Goal: Task Accomplishment & Management: Manage account settings

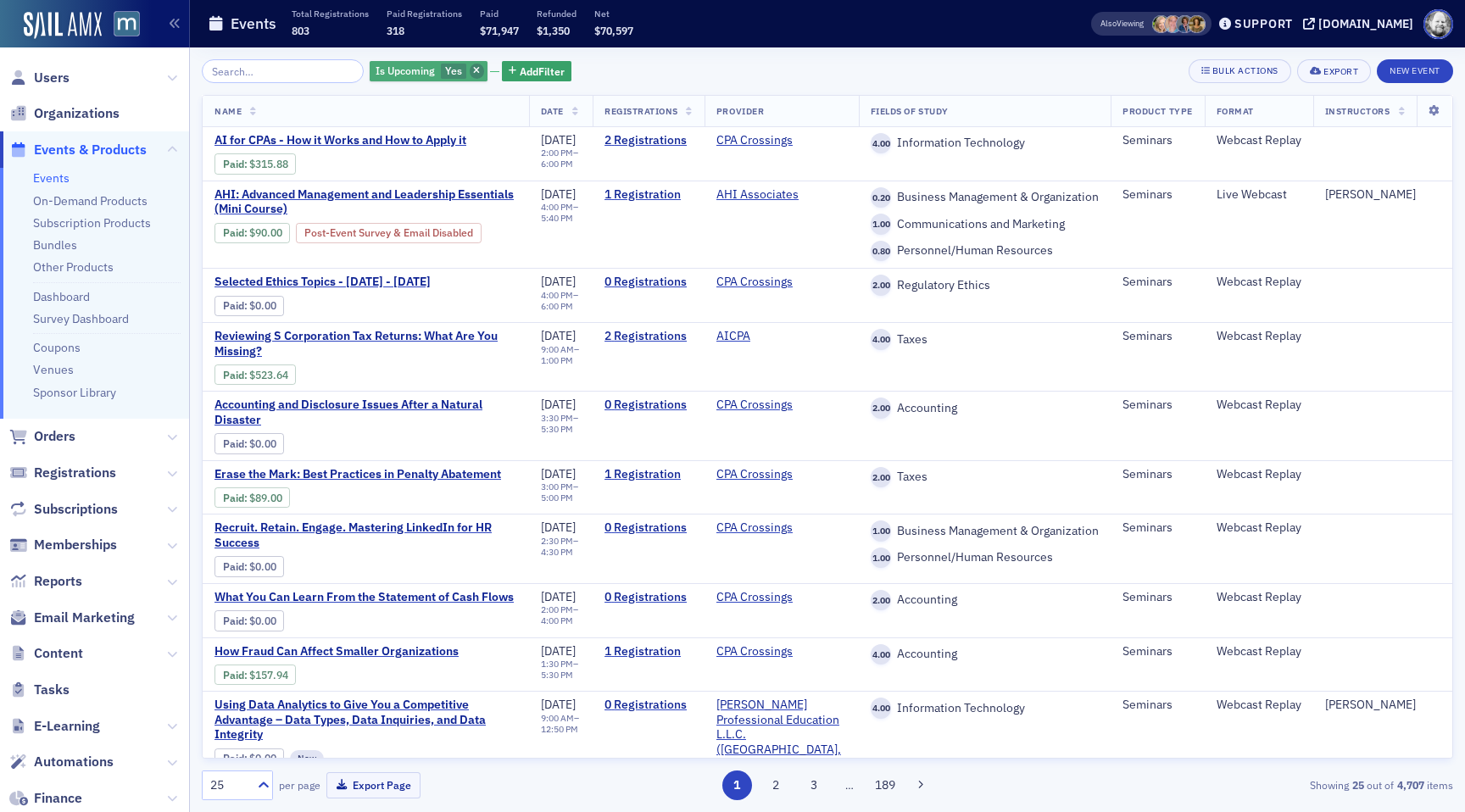
click at [473, 68] on icon "button" at bounding box center [476, 71] width 6 height 9
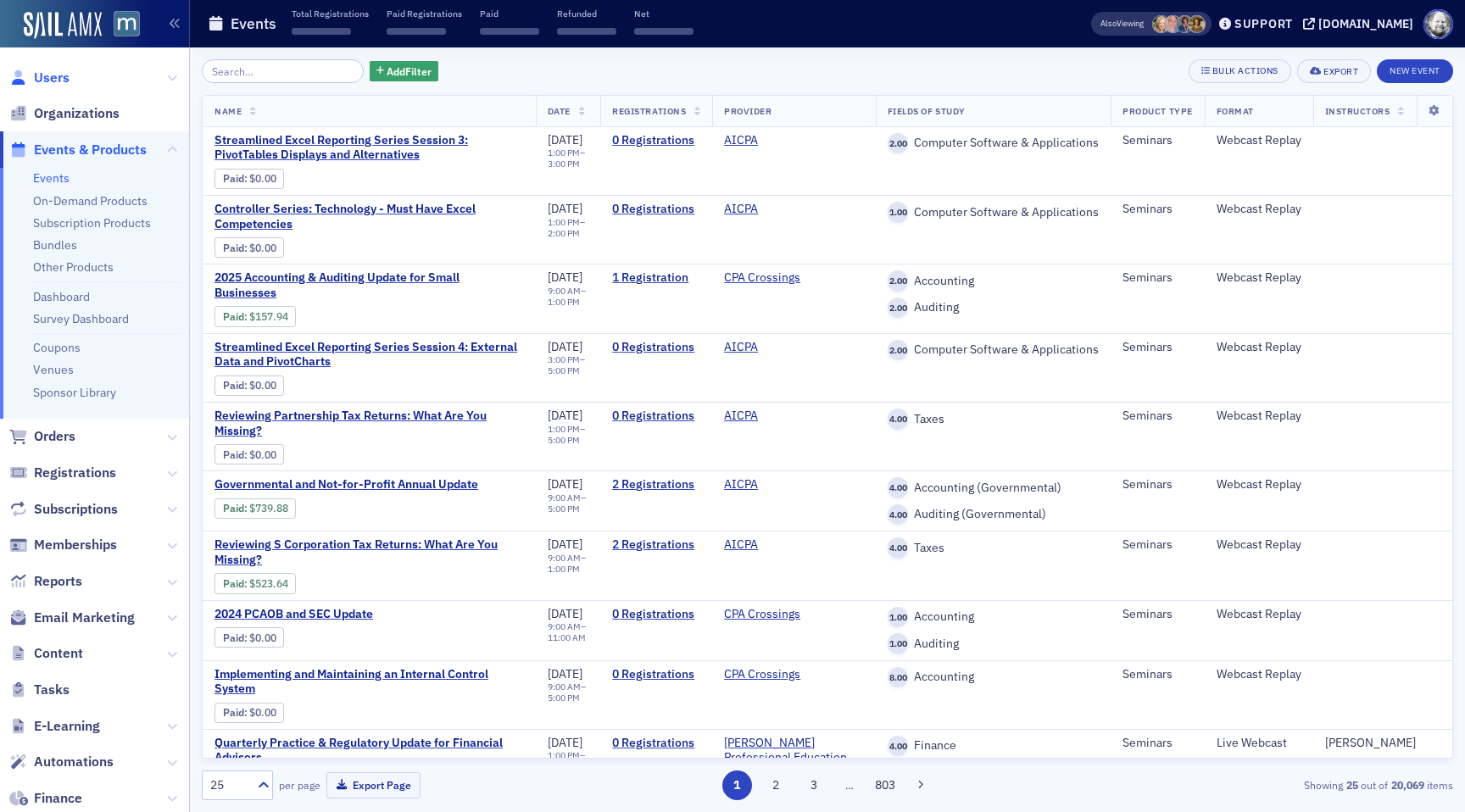
click at [65, 78] on span "Users" at bounding box center [51, 78] width 36 height 18
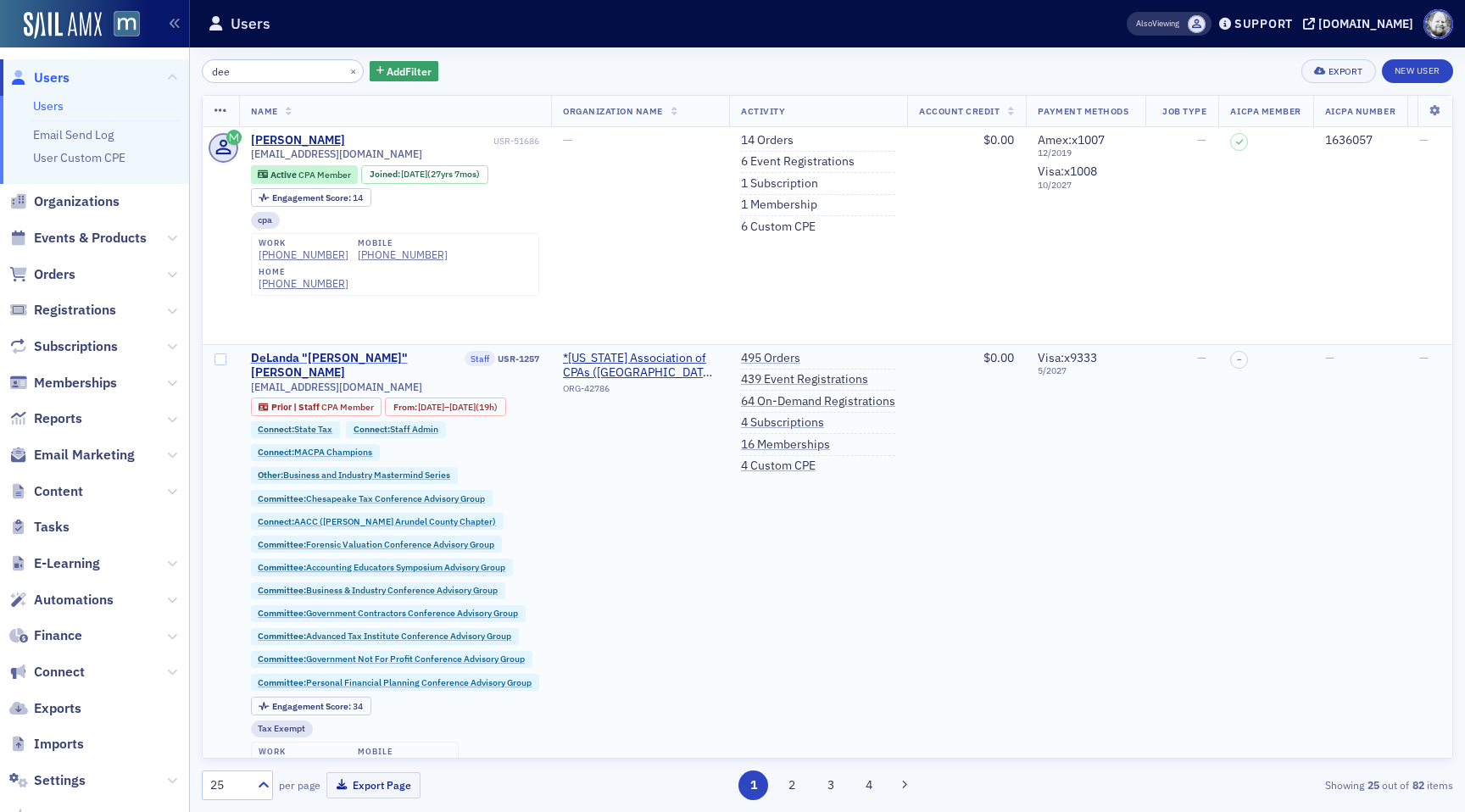
type input "dee"
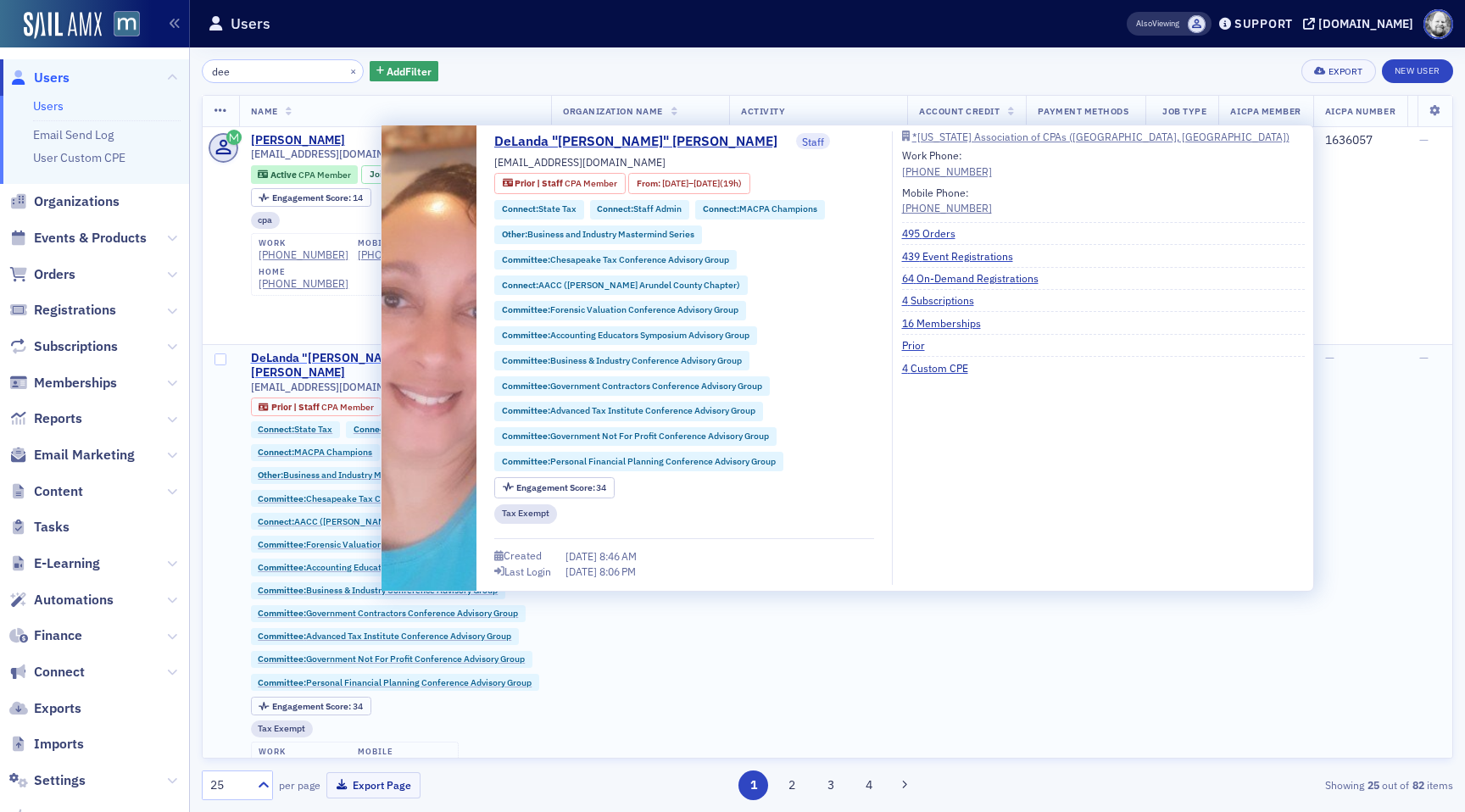
click at [317, 352] on div "DeLanda "[PERSON_NAME]" [PERSON_NAME]" at bounding box center [356, 366] width 211 height 30
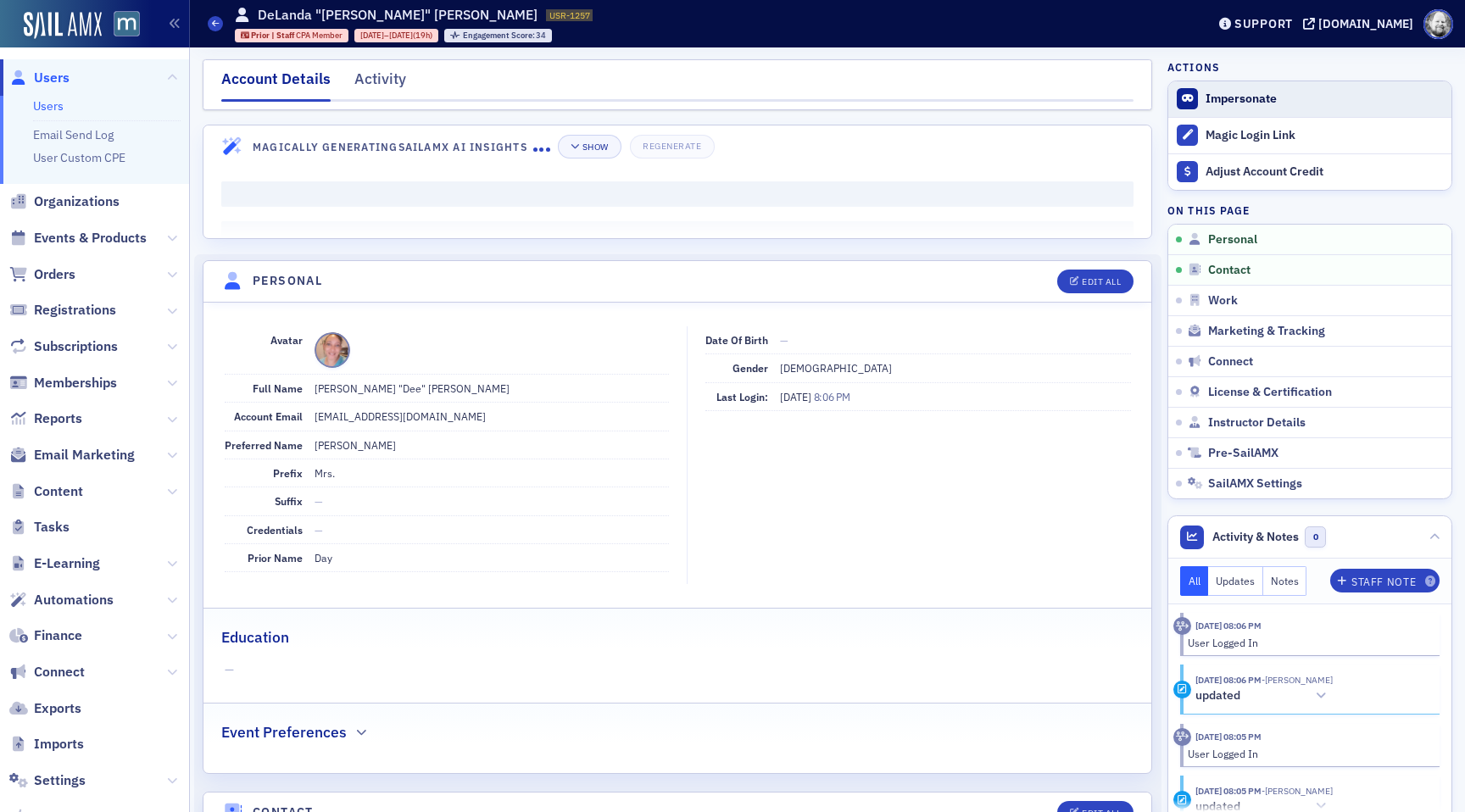
click at [1248, 91] on button "Impersonate" at bounding box center [1241, 99] width 71 height 16
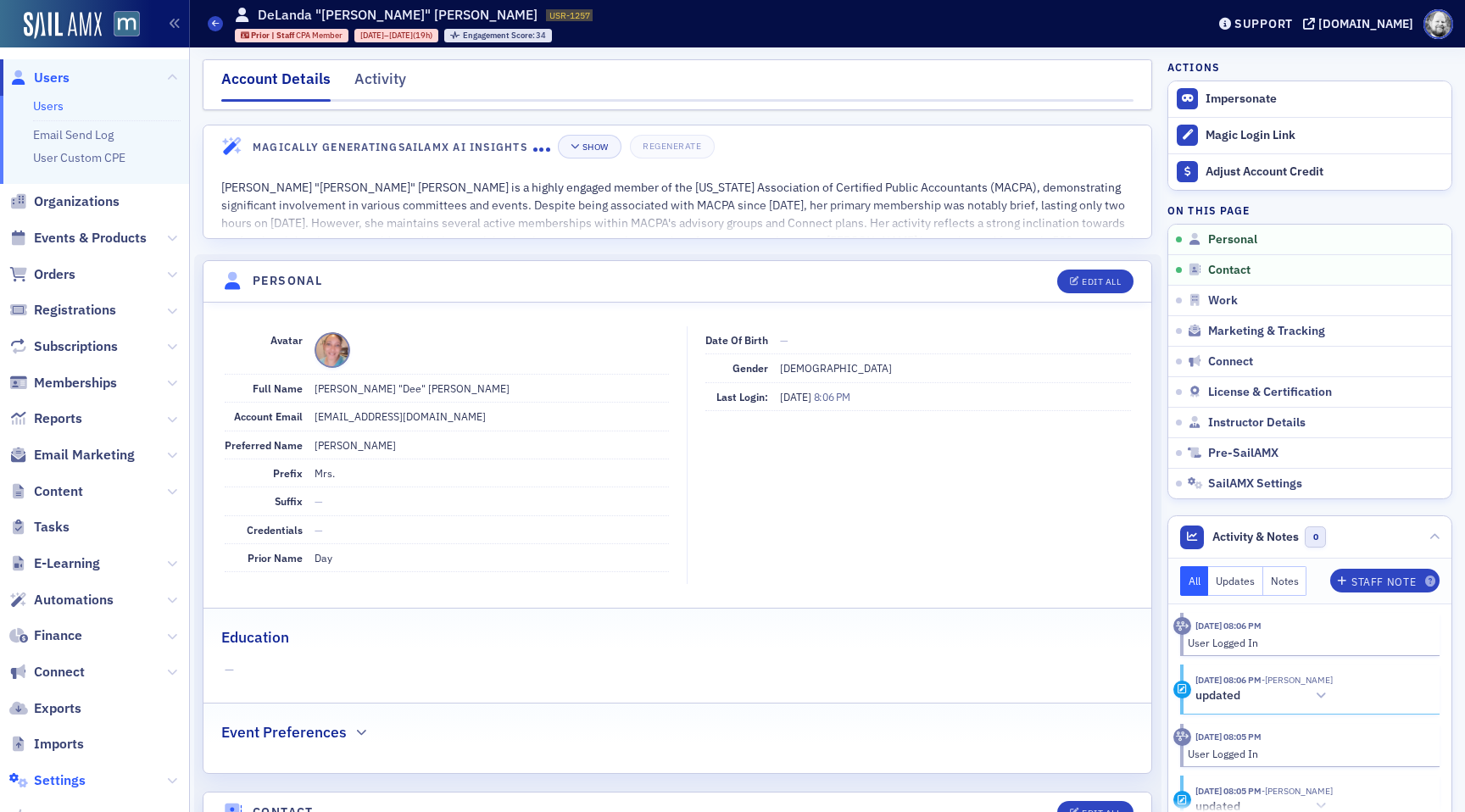
click at [78, 775] on span "Settings" at bounding box center [59, 780] width 52 height 18
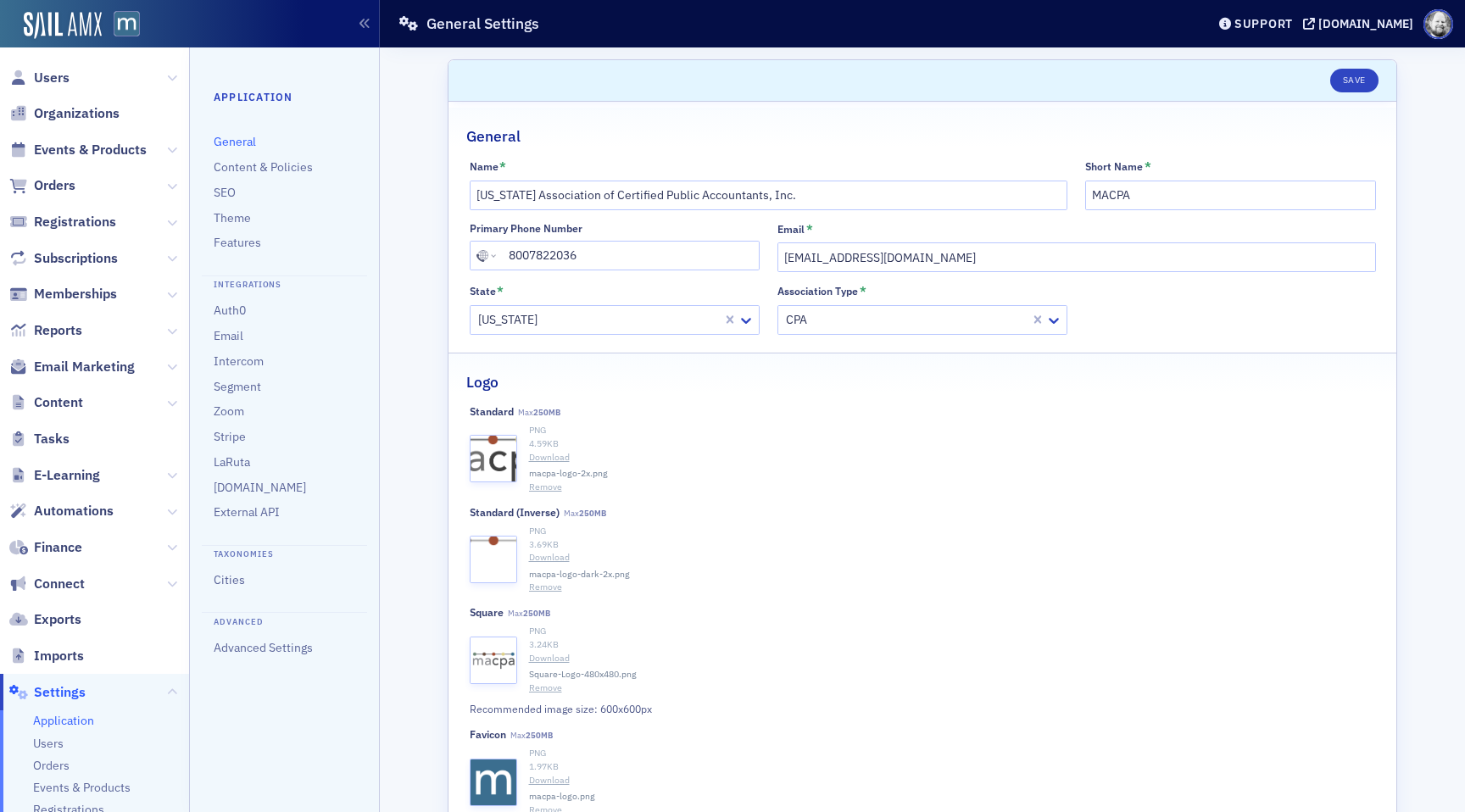
scroll to position [30, 0]
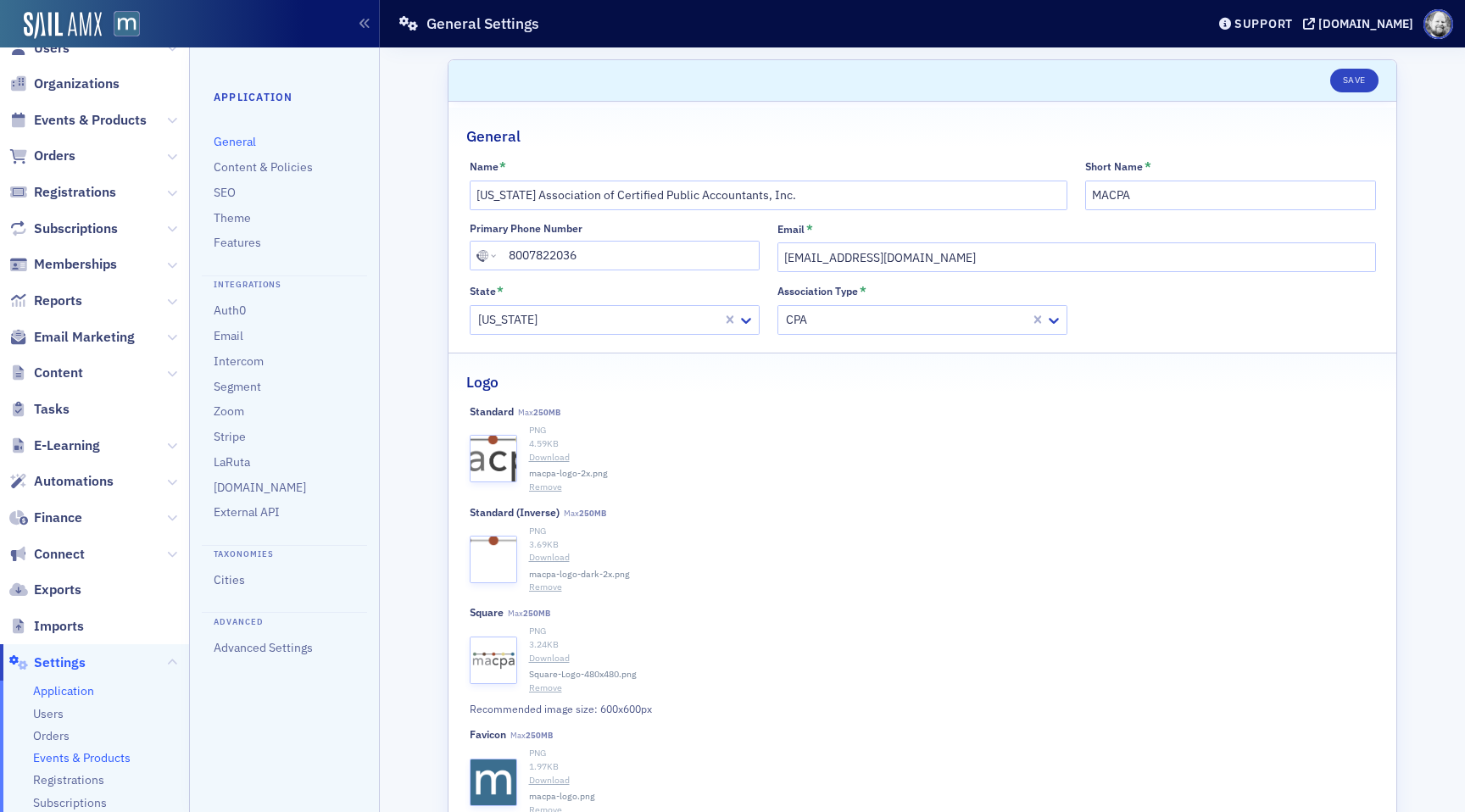
click at [96, 755] on span "Events & Products" at bounding box center [81, 758] width 98 height 16
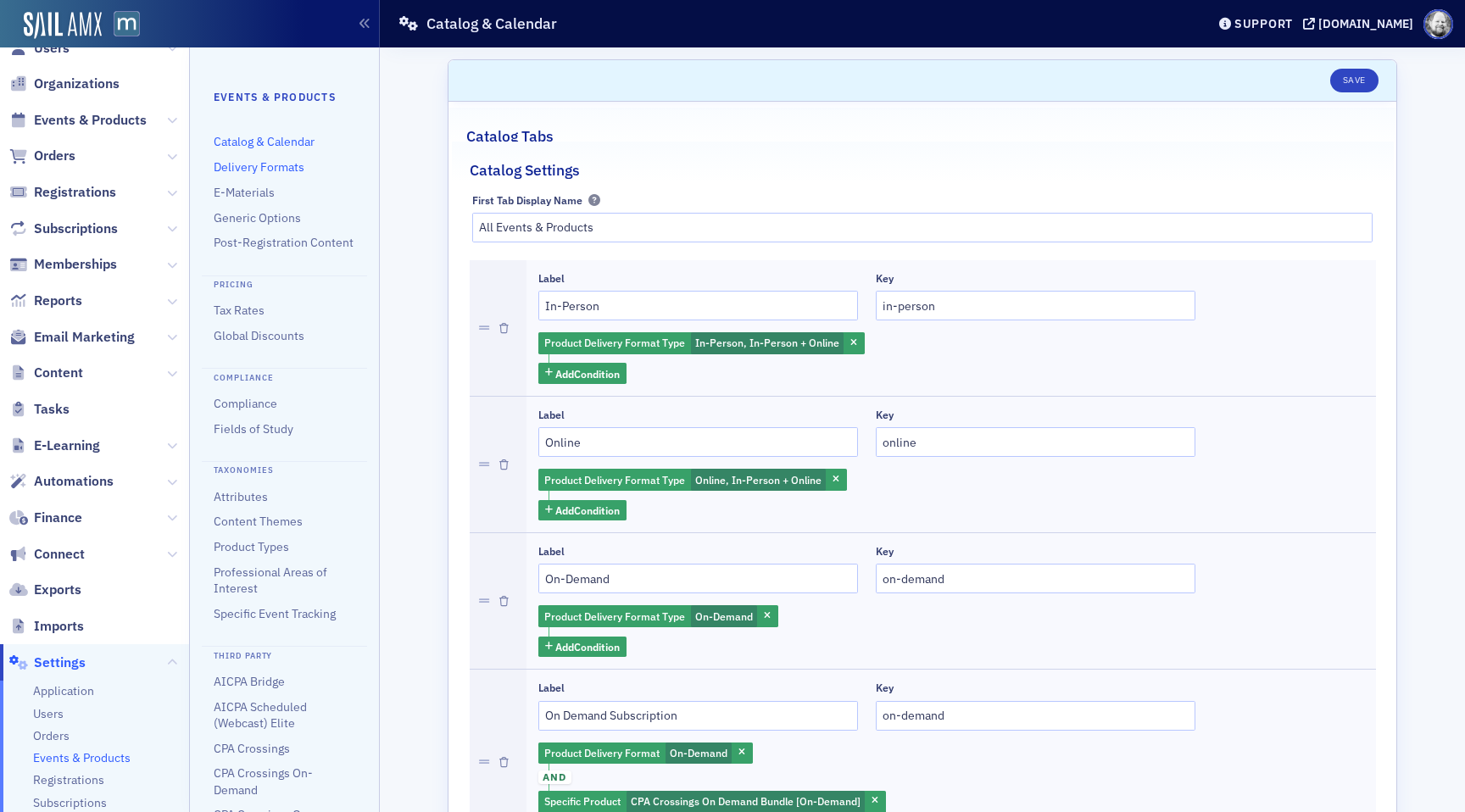
click at [266, 164] on link "Delivery Formats" at bounding box center [258, 167] width 90 height 16
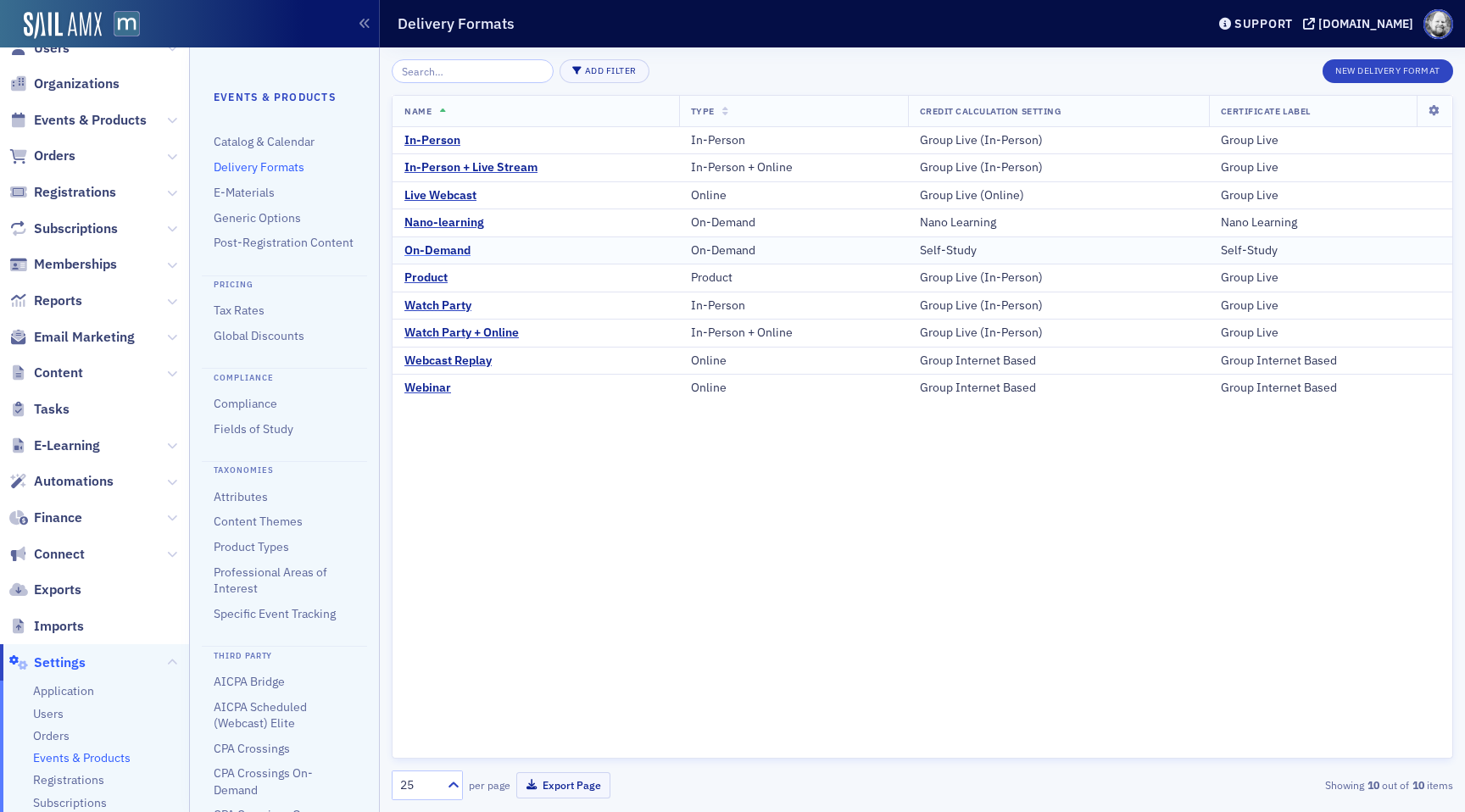
click at [429, 247] on div "On-Demand" at bounding box center [437, 251] width 66 height 16
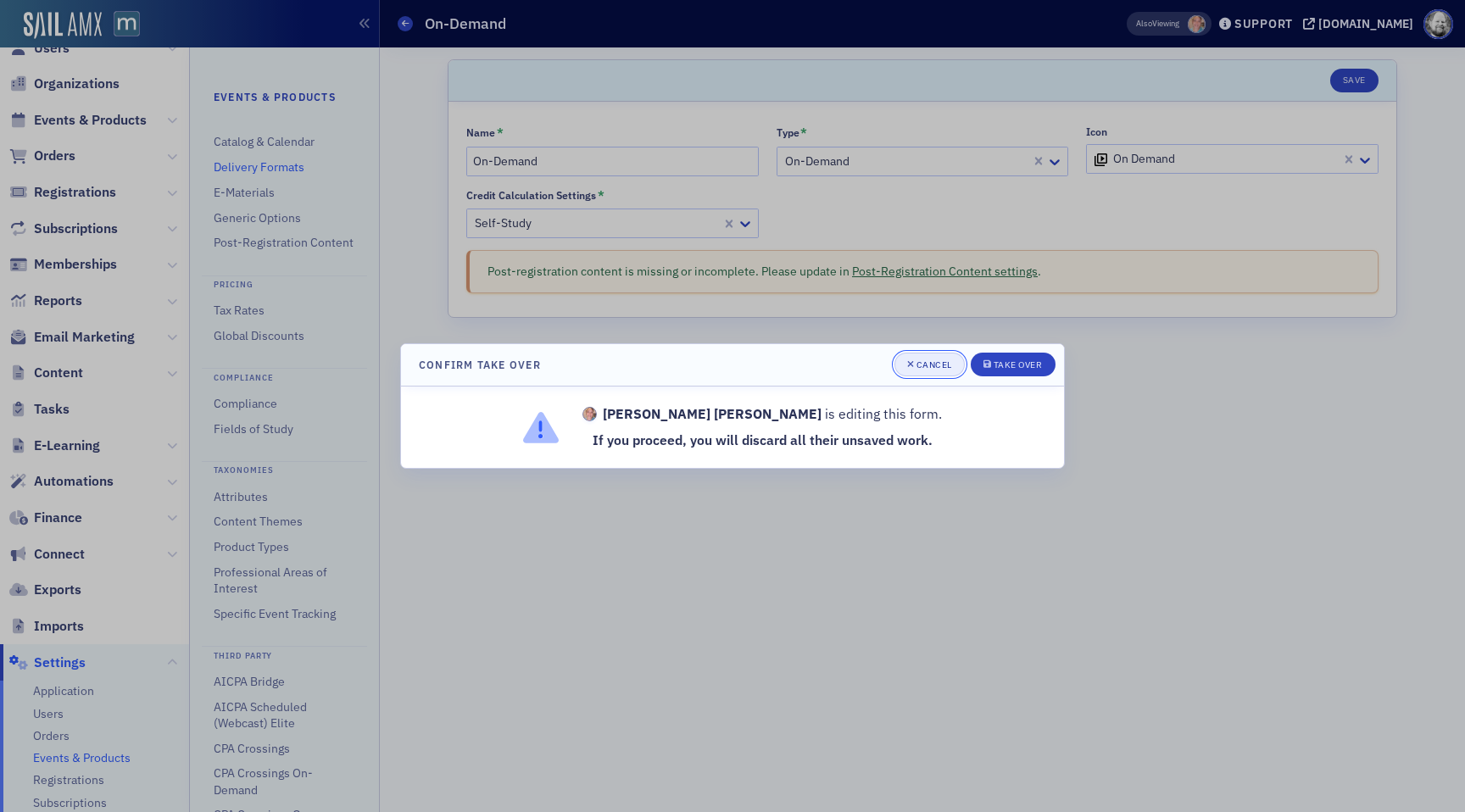
click at [904, 370] on button "Cancel" at bounding box center [929, 364] width 70 height 24
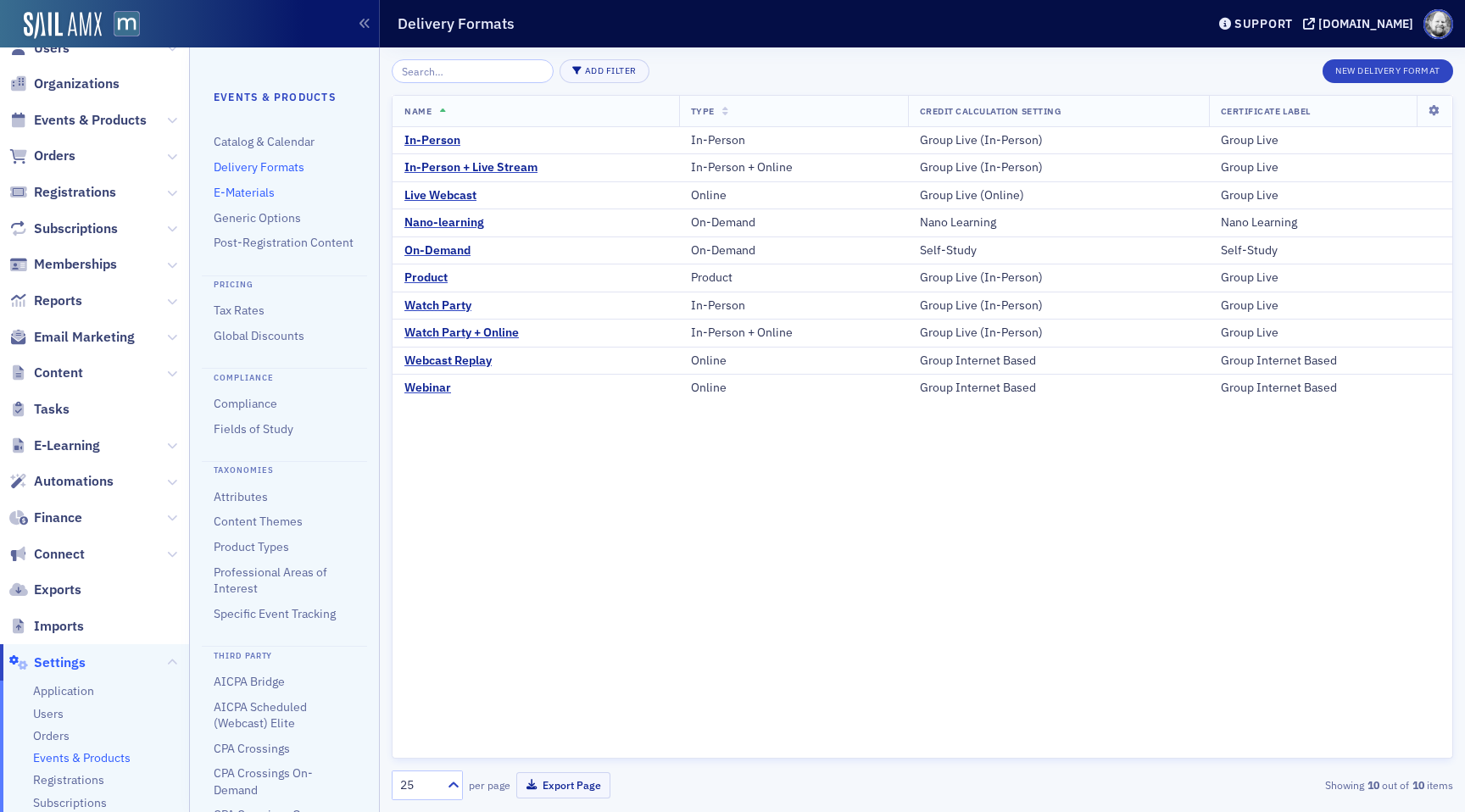
click at [236, 191] on link "E-Materials" at bounding box center [244, 193] width 61 height 16
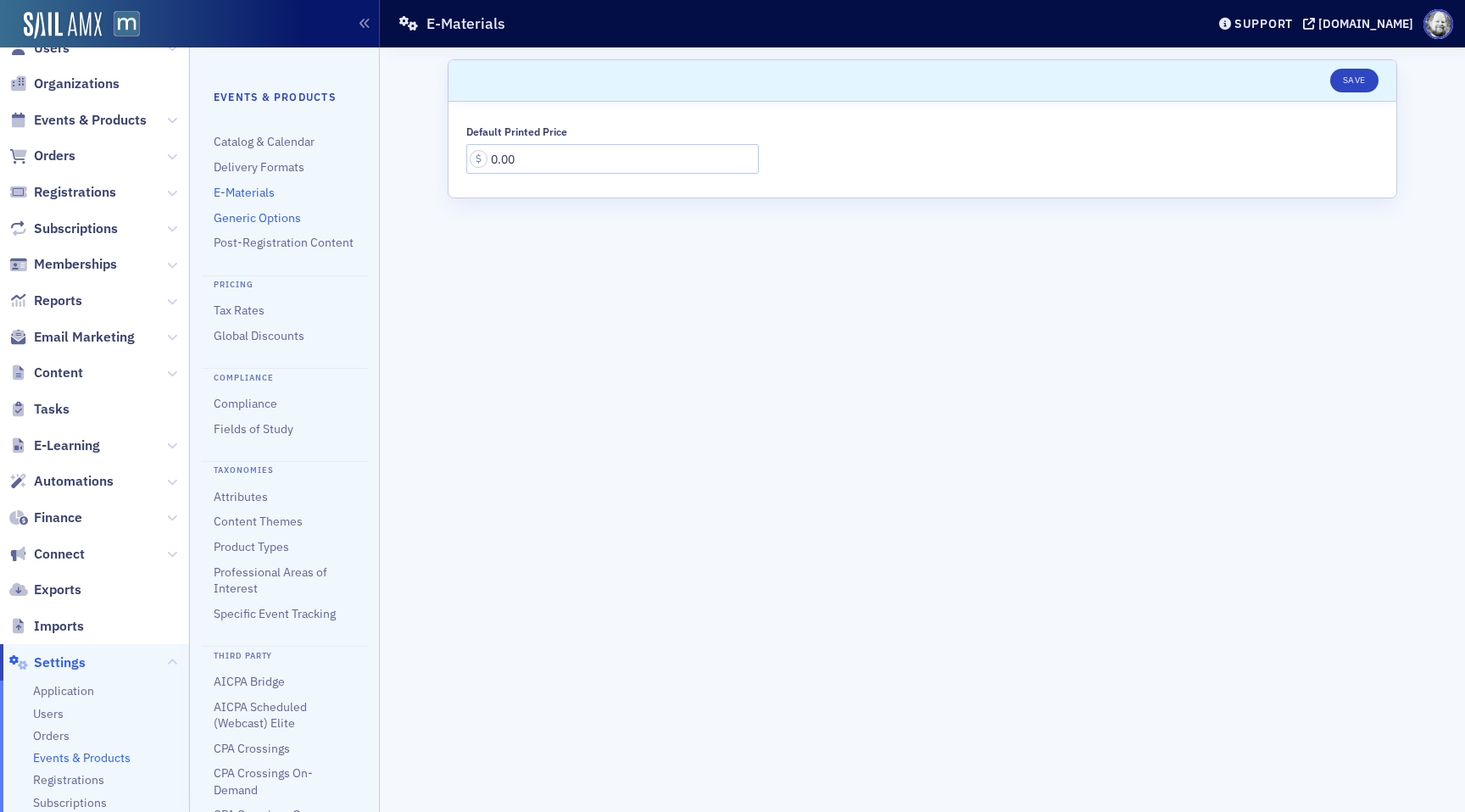
click at [244, 218] on link "Generic Options" at bounding box center [257, 217] width 88 height 16
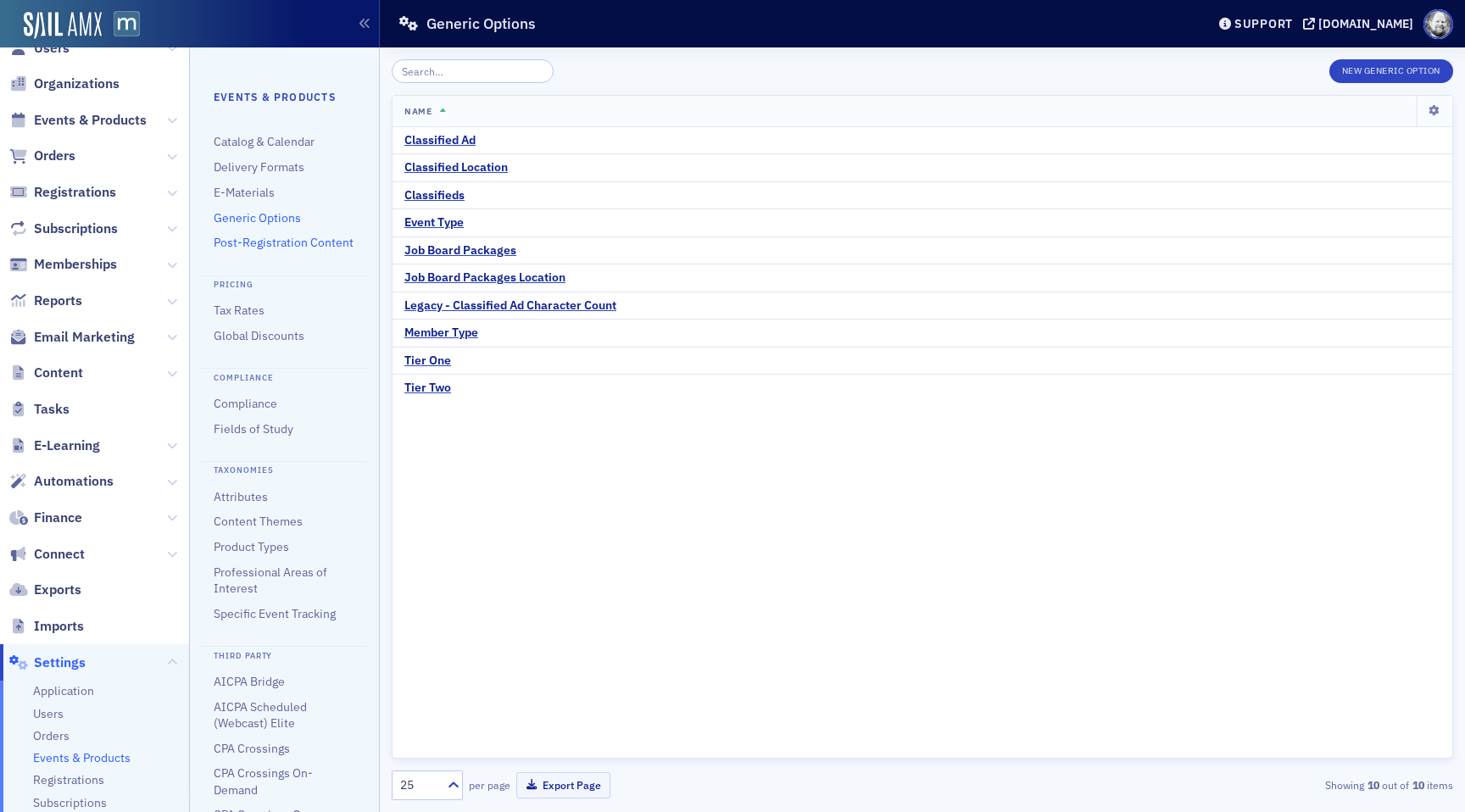
click at [246, 241] on link "Post-Registration Content" at bounding box center [283, 242] width 140 height 16
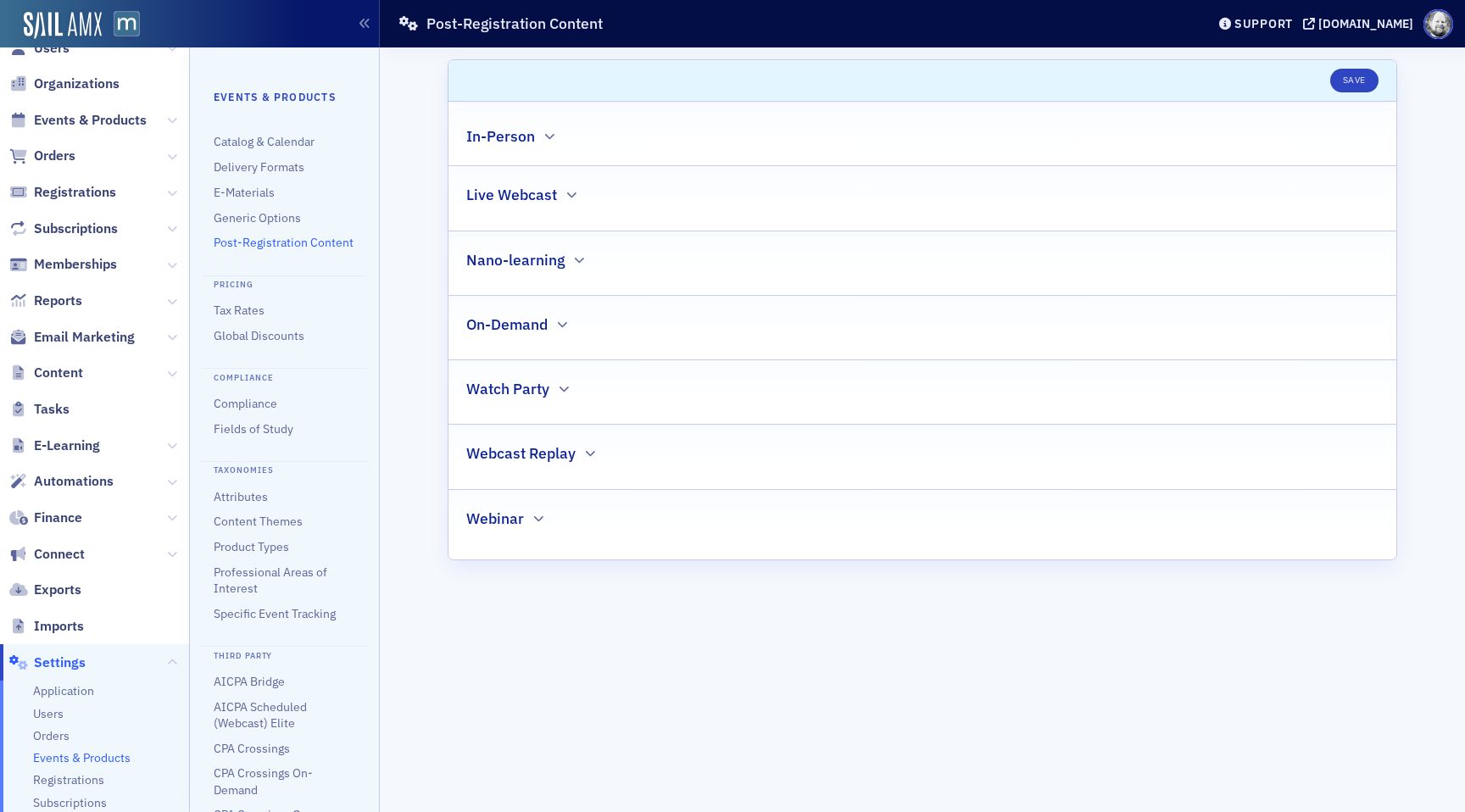
click at [497, 329] on h2 "On-Demand" at bounding box center [507, 325] width 81 height 22
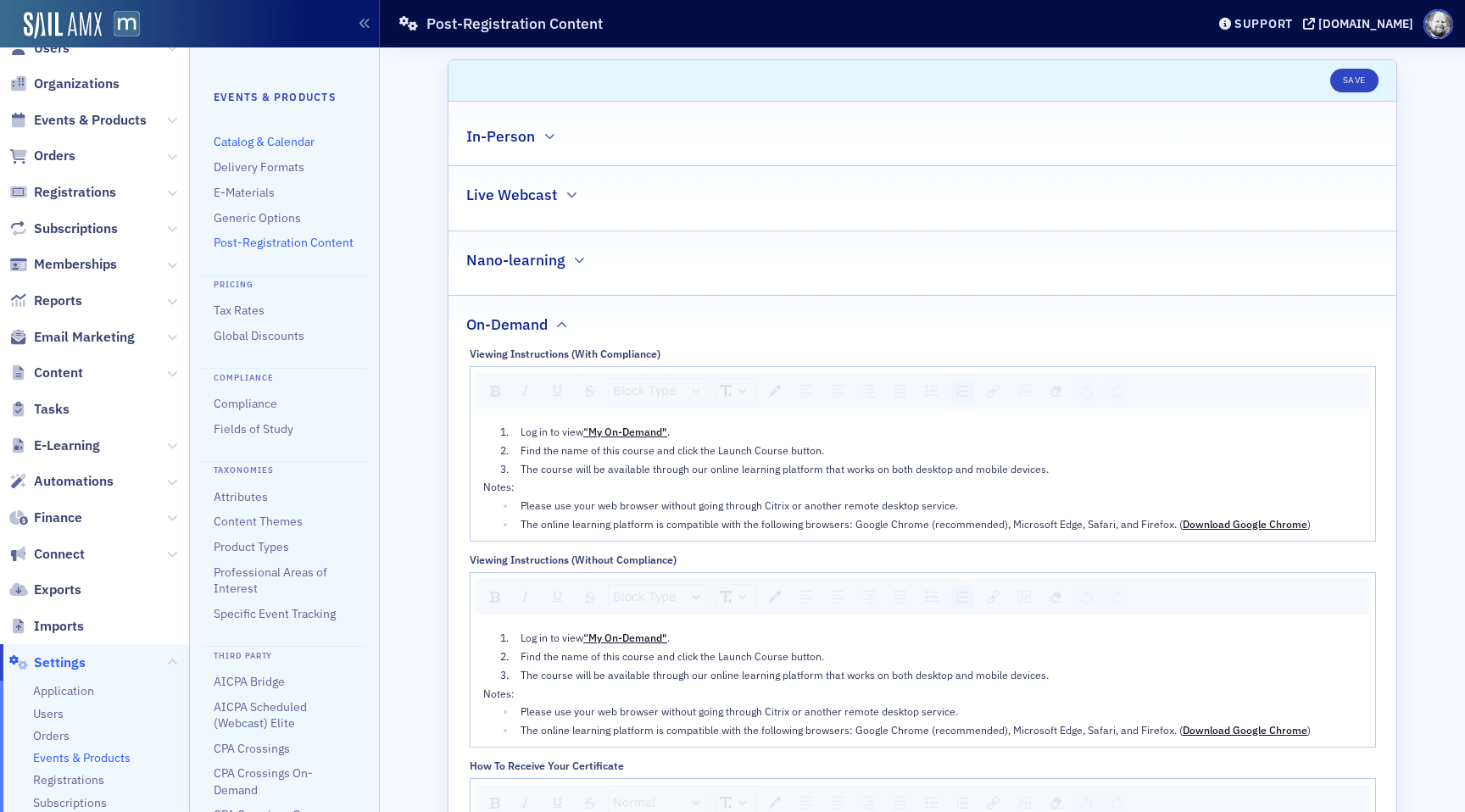
click at [284, 148] on link "Catalog & Calendar" at bounding box center [264, 141] width 101 height 16
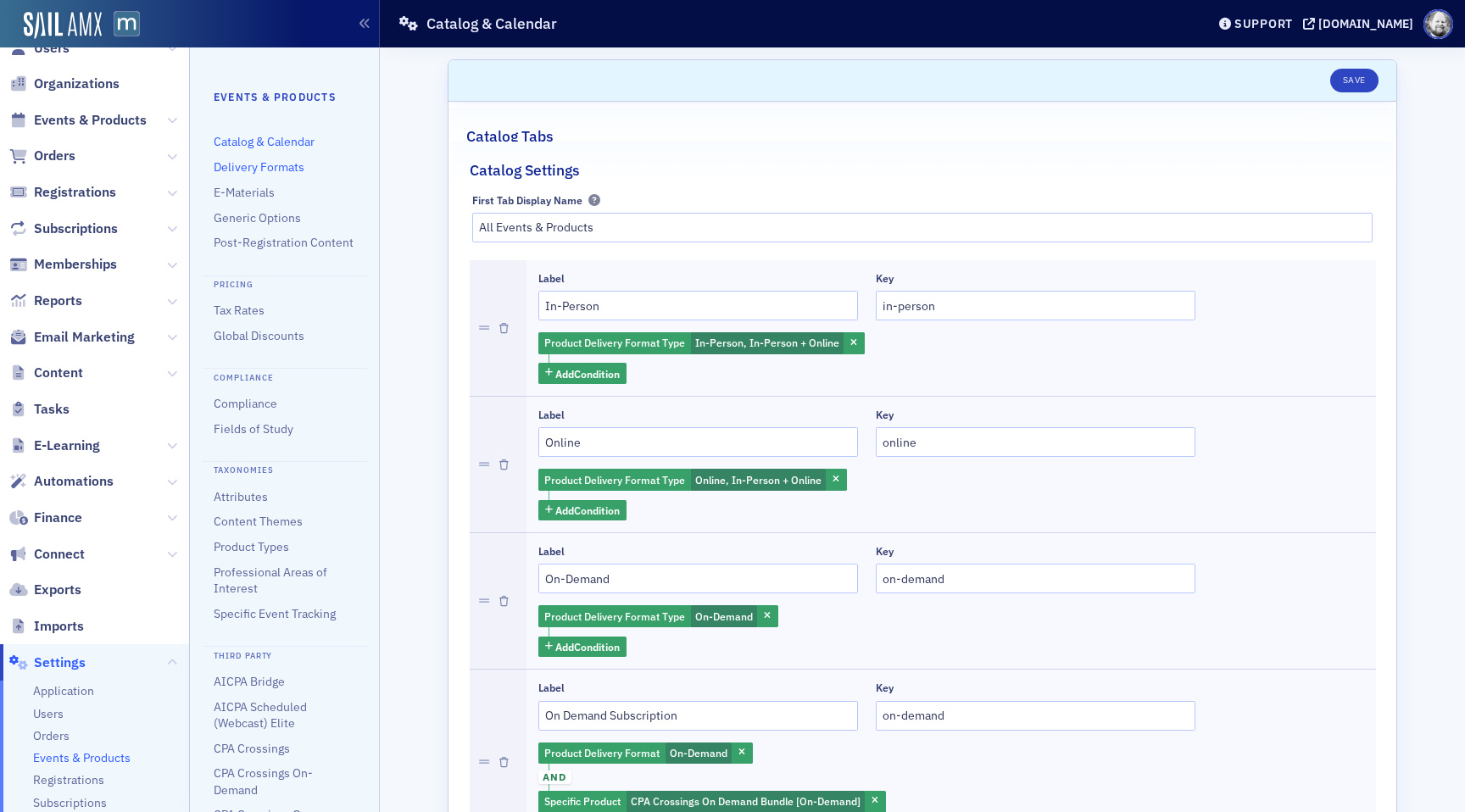
click at [256, 163] on link "Delivery Formats" at bounding box center [258, 167] width 90 height 16
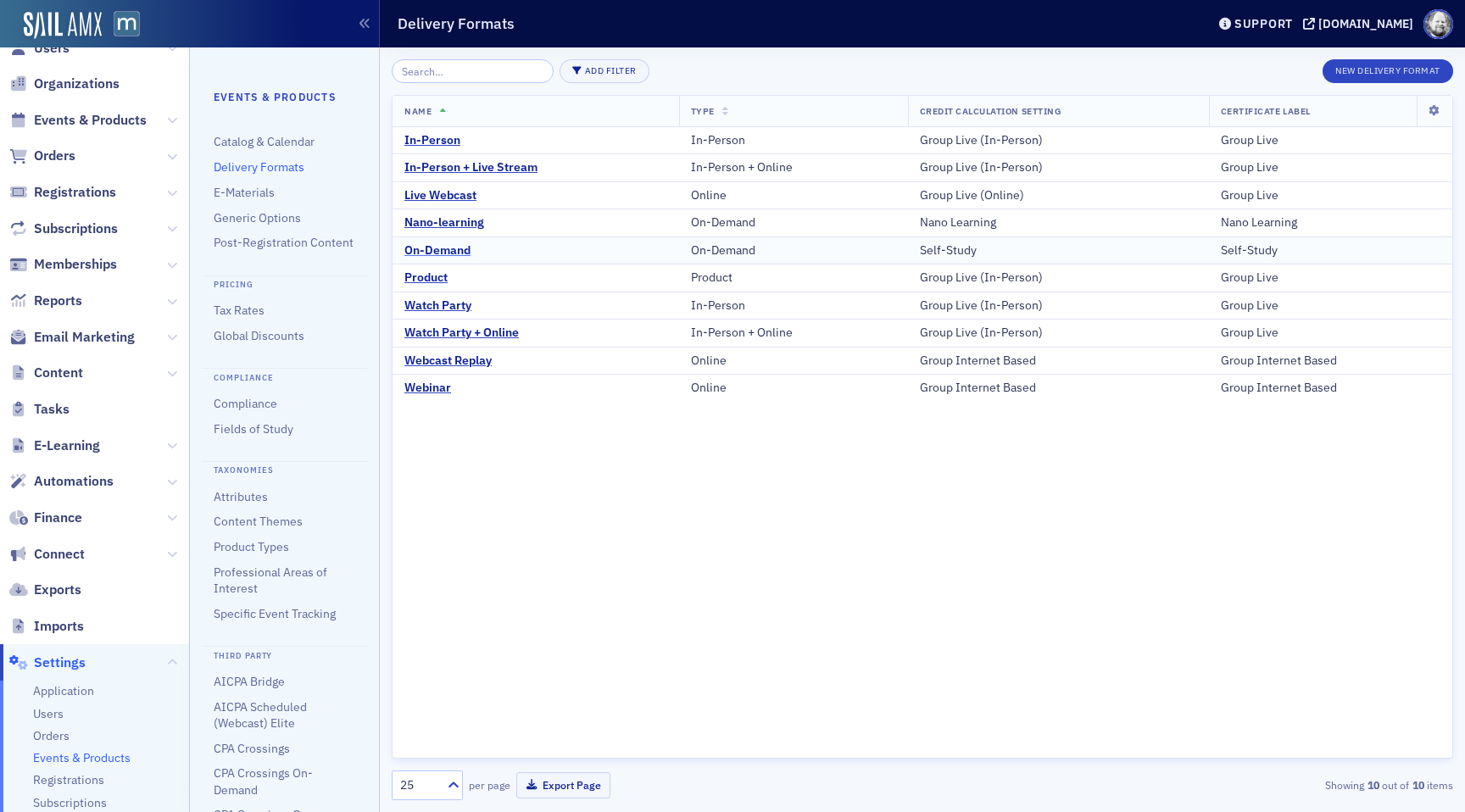
click at [438, 251] on div "On-Demand" at bounding box center [437, 251] width 66 height 16
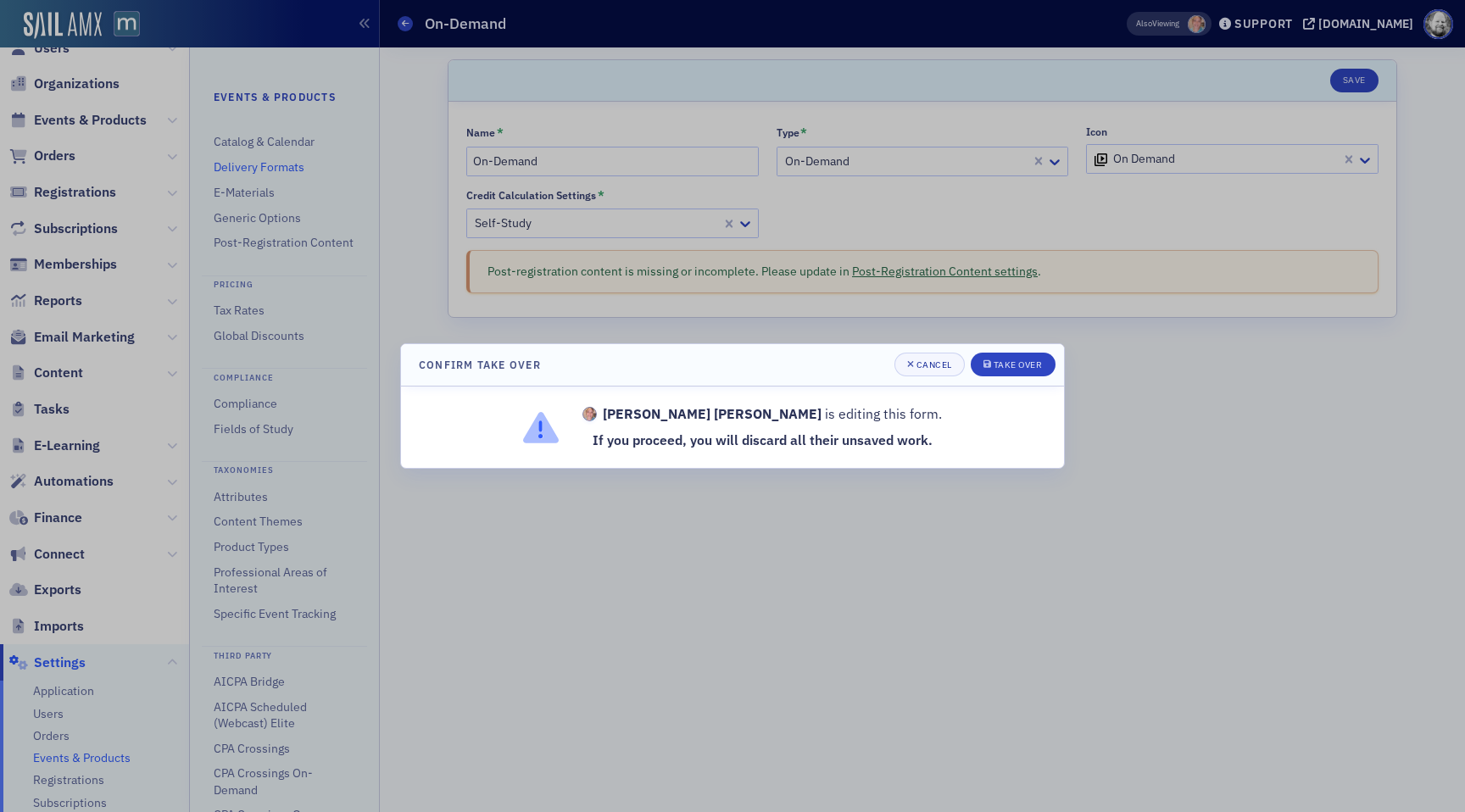
click at [121, 20] on div at bounding box center [732, 406] width 1465 height 812
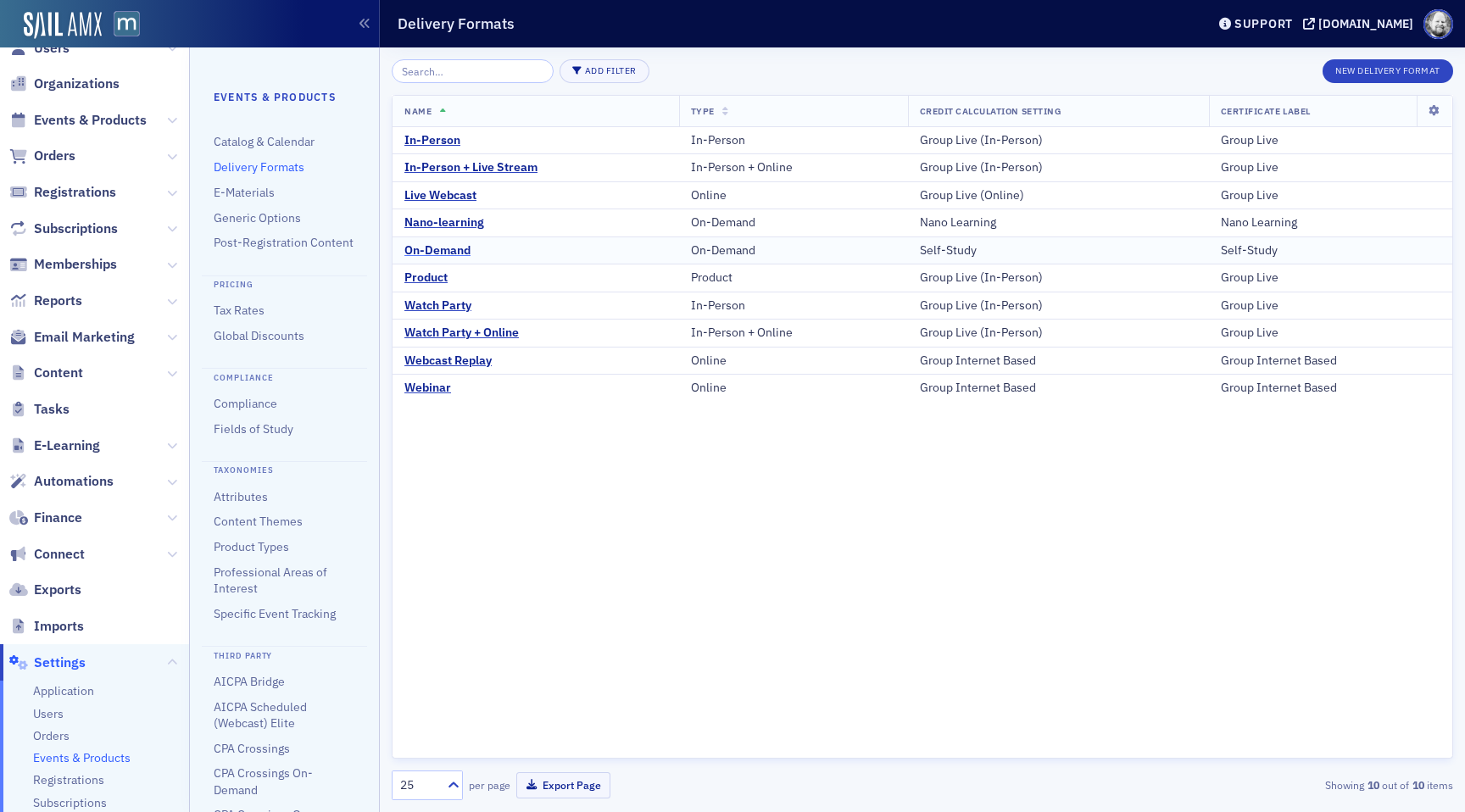
click at [433, 252] on div "On-Demand" at bounding box center [437, 251] width 66 height 16
